Goal: Find specific page/section: Find specific page/section

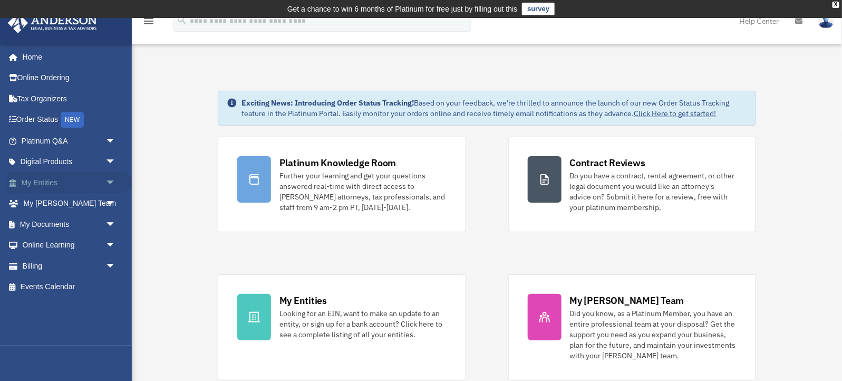
click at [44, 183] on link "My Entities arrow_drop_down" at bounding box center [69, 182] width 124 height 21
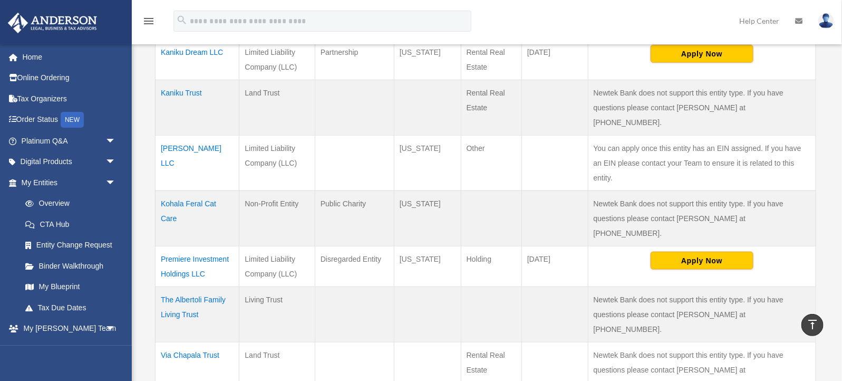
scroll to position [414, 0]
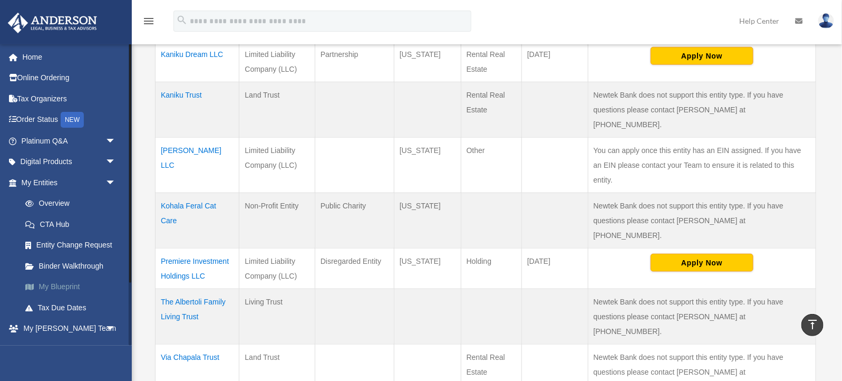
click at [52, 284] on link "My Blueprint" at bounding box center [73, 286] width 117 height 21
